Goal: Transaction & Acquisition: Purchase product/service

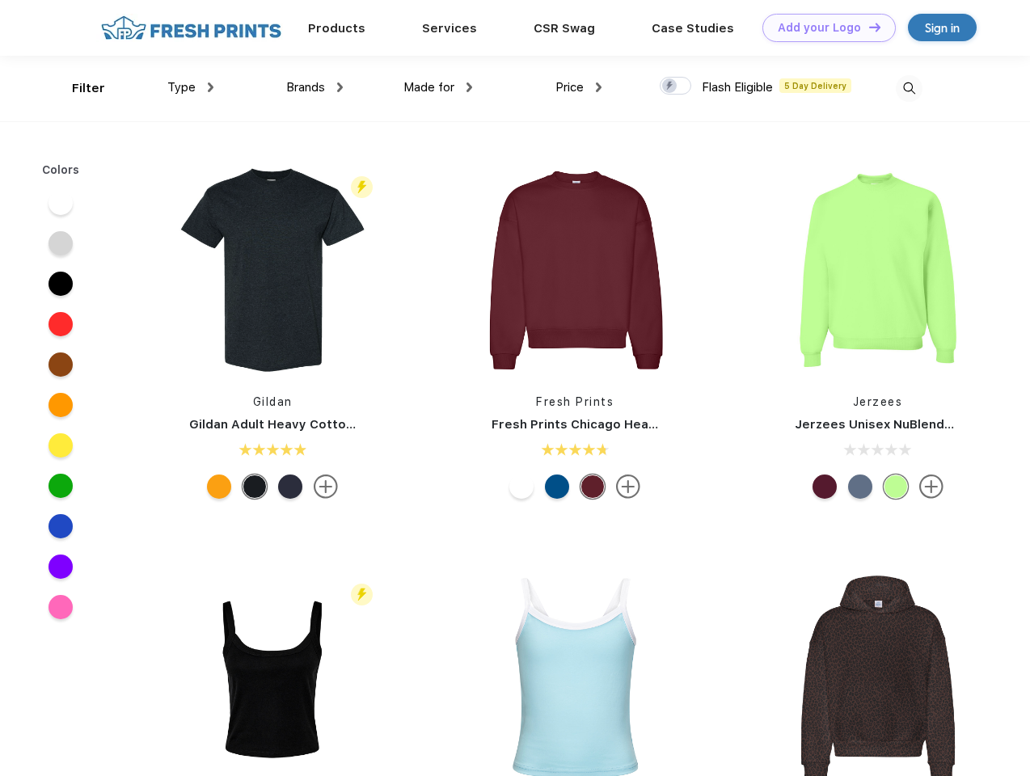
click at [823, 27] on link "Add your Logo Design Tool" at bounding box center [829, 28] width 133 height 28
click at [0, 0] on div "Design Tool" at bounding box center [0, 0] width 0 height 0
click at [868, 27] on link "Add your Logo Design Tool" at bounding box center [829, 28] width 133 height 28
click at [78, 88] on div "Filter" at bounding box center [88, 88] width 33 height 19
click at [191, 87] on span "Type" at bounding box center [181, 87] width 28 height 15
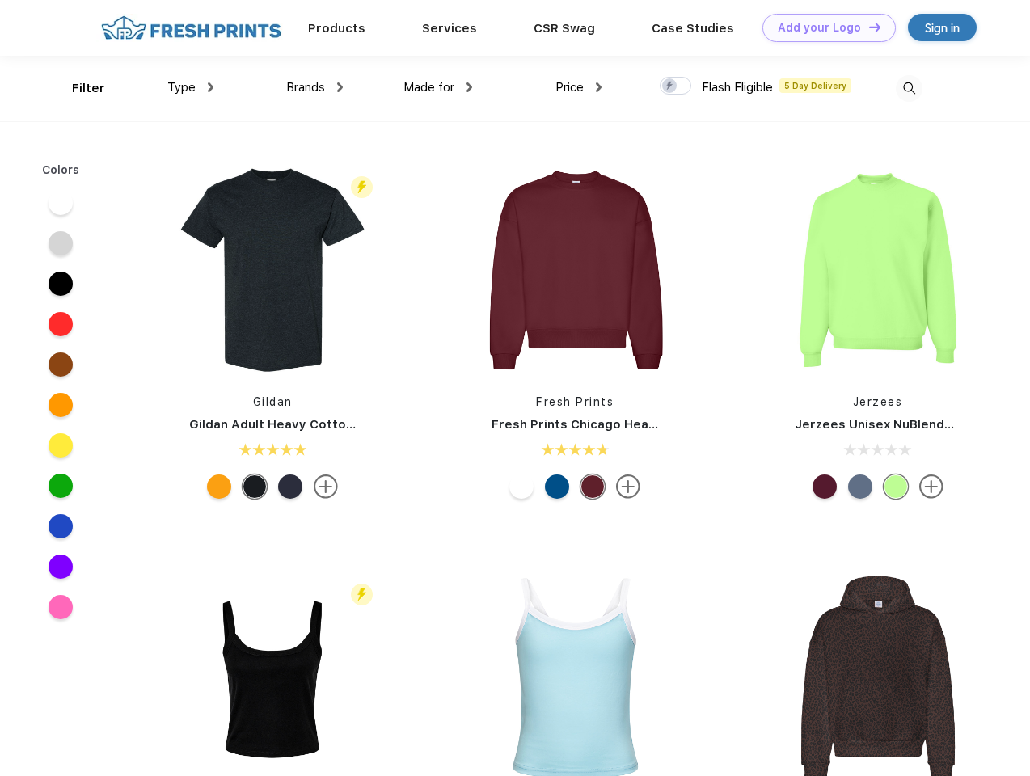
click at [315, 87] on span "Brands" at bounding box center [305, 87] width 39 height 15
click at [438, 87] on span "Made for" at bounding box center [429, 87] width 51 height 15
click at [579, 87] on span "Price" at bounding box center [570, 87] width 28 height 15
click at [676, 87] on div at bounding box center [676, 86] width 32 height 18
click at [670, 87] on input "checkbox" at bounding box center [665, 81] width 11 height 11
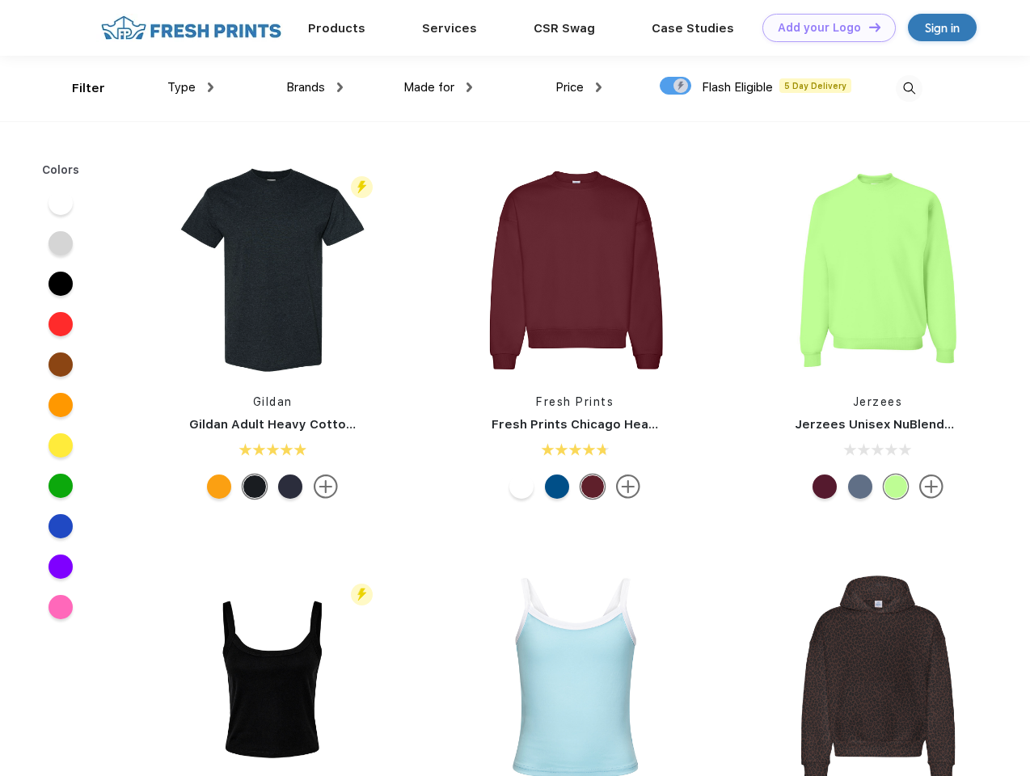
click at [909, 88] on img at bounding box center [909, 88] width 27 height 27
